Goal: Obtain resource: Obtain resource

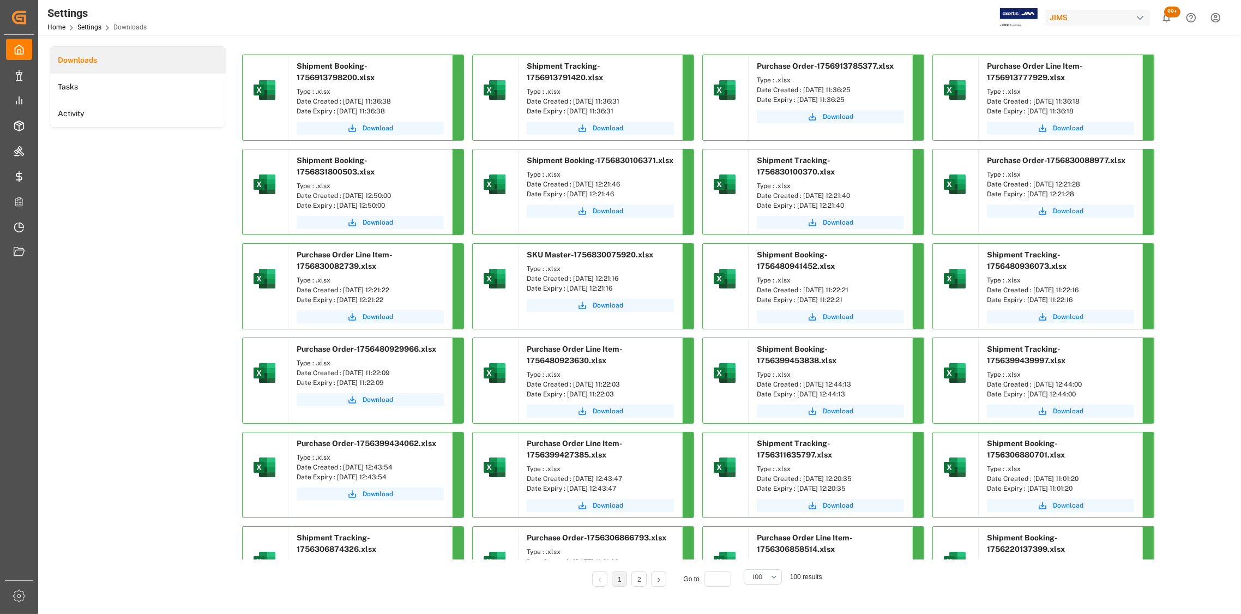
drag, startPoint x: 413, startPoint y: 99, endPoint x: 343, endPoint y: 101, distance: 70.4
click at [343, 101] on div "Date Created : [DATE] 11:36:38" at bounding box center [370, 102] width 147 height 10
copy div "[DATE] 11:36:38"
drag, startPoint x: 635, startPoint y: 100, endPoint x: 571, endPoint y: 101, distance: 63.2
click at [571, 101] on div "Date Created : [DATE] 11:36:31" at bounding box center [600, 102] width 147 height 10
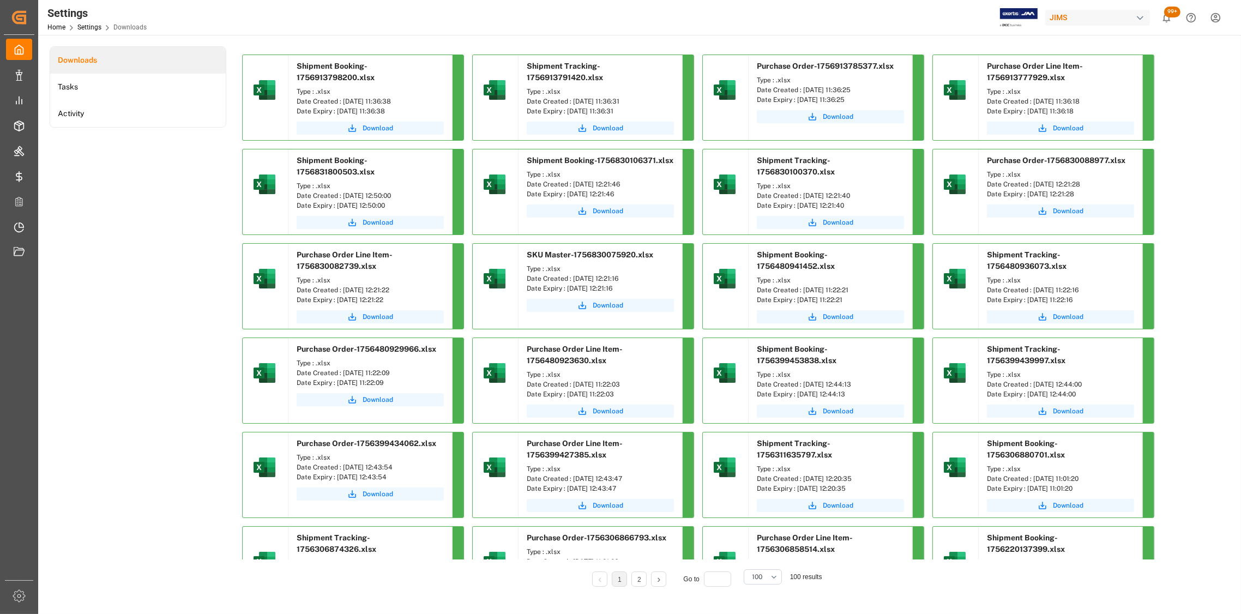
copy div "[DATE] 11:36:31"
drag, startPoint x: 871, startPoint y: 87, endPoint x: 804, endPoint y: 91, distance: 67.7
click at [804, 91] on div "Date Created : [DATE] 11:36:25" at bounding box center [830, 90] width 147 height 10
copy div "[DATE] 11:36:25"
drag, startPoint x: 1098, startPoint y: 100, endPoint x: 1034, endPoint y: 102, distance: 63.3
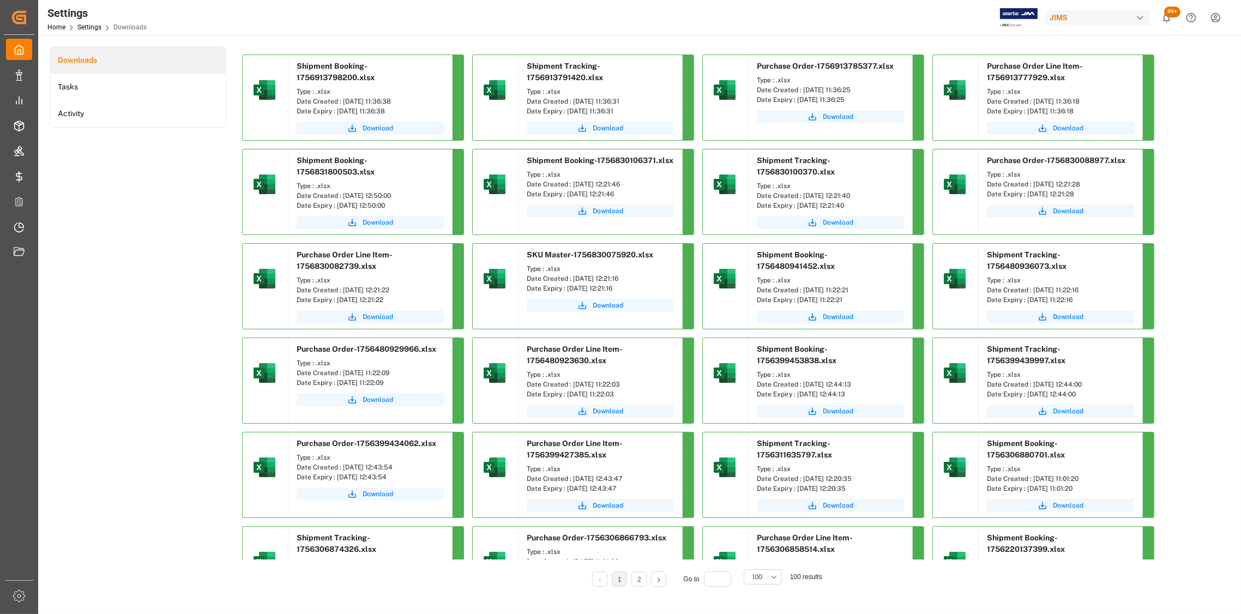
click at [1034, 102] on div "Date Created : [DATE] 11:36:18" at bounding box center [1060, 102] width 147 height 10
copy div "[DATE] 11:36:18"
